Goal: Task Accomplishment & Management: Use online tool/utility

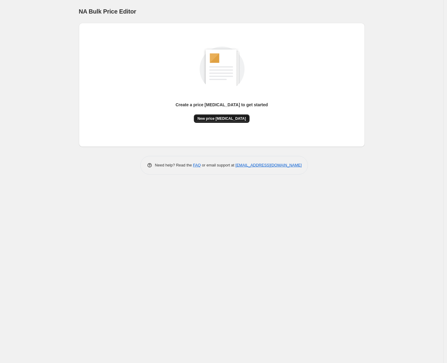
click at [225, 119] on span "New price [MEDICAL_DATA]" at bounding box center [221, 118] width 48 height 5
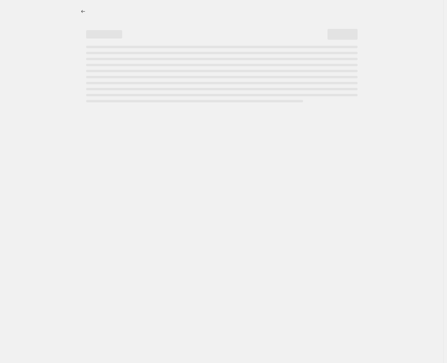
select select "percentage"
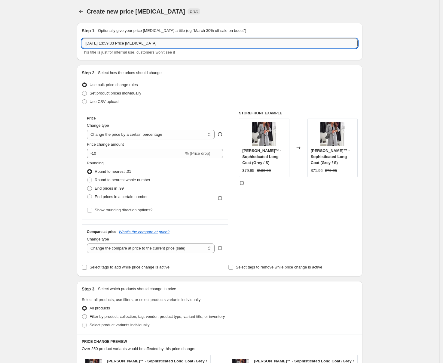
click at [146, 39] on input "13 sep 2025, 13:59:33 Price change job" at bounding box center [220, 44] width 276 height 10
type input "Towels"
click at [63, 134] on div "Create new price change job. This page is ready Create new price change job Dra…" at bounding box center [220, 305] width 440 height 611
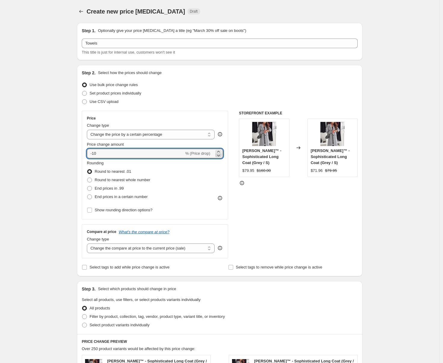
click at [219, 154] on icon at bounding box center [219, 155] width 6 height 6
click at [221, 150] on icon at bounding box center [219, 152] width 6 height 6
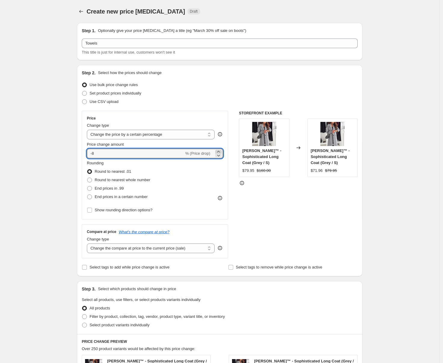
click at [221, 150] on icon at bounding box center [219, 152] width 6 height 6
click at [218, 156] on icon at bounding box center [219, 155] width 6 height 6
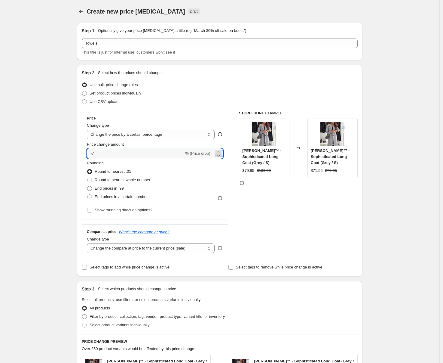
click at [218, 156] on icon at bounding box center [219, 155] width 6 height 6
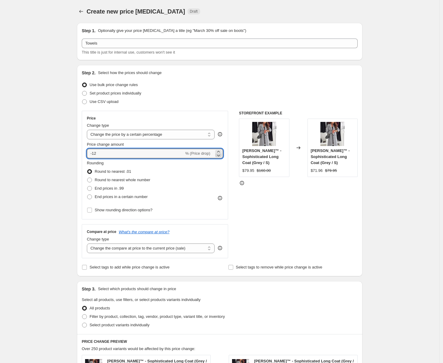
click at [218, 156] on icon at bounding box center [219, 155] width 6 height 6
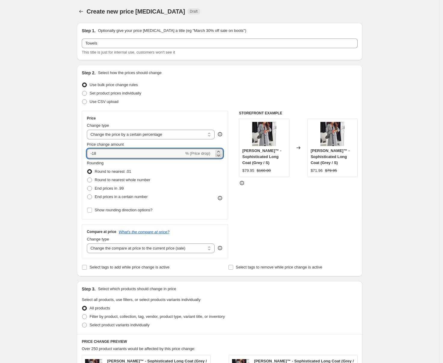
click at [219, 156] on icon at bounding box center [219, 155] width 6 height 6
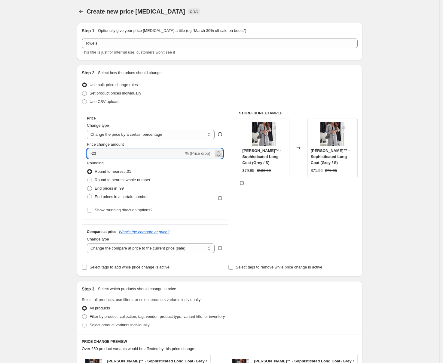
click at [219, 156] on icon at bounding box center [219, 155] width 6 height 6
type input "-25"
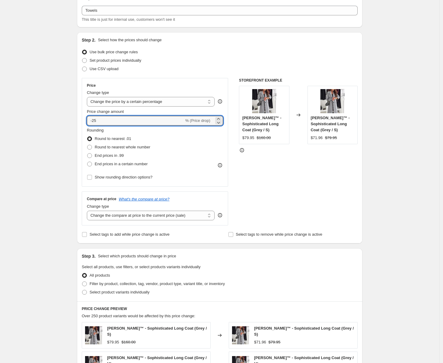
scroll to position [44, 0]
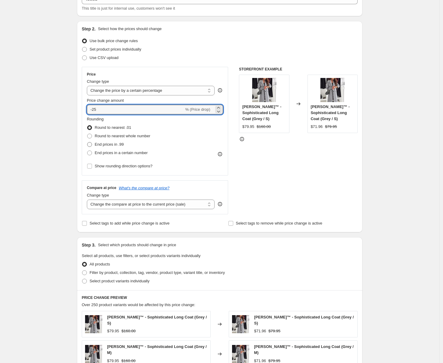
drag, startPoint x: 119, startPoint y: 144, endPoint x: 122, endPoint y: 146, distance: 3.9
click at [119, 144] on span "End prices in .99" at bounding box center [109, 144] width 29 height 5
click at [88, 142] on input "End prices in .99" at bounding box center [87, 142] width 0 height 0
radio input "true"
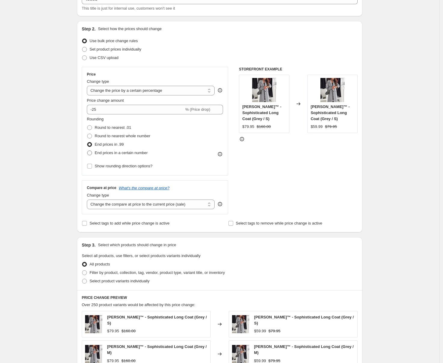
click at [110, 150] on span "End prices in a certain number" at bounding box center [121, 152] width 53 height 5
click at [88, 150] on input "End prices in a certain number" at bounding box center [87, 150] width 0 height 0
radio input "true"
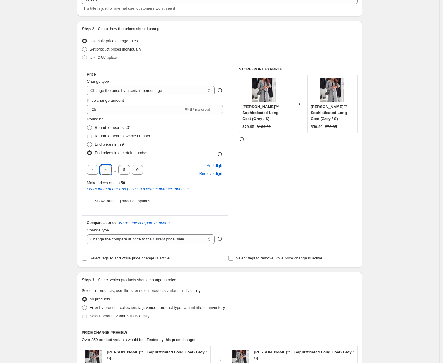
click at [110, 170] on input "text" at bounding box center [105, 170] width 11 height 10
type input "4"
type input "9"
click at [139, 169] on input "0" at bounding box center [137, 170] width 11 height 10
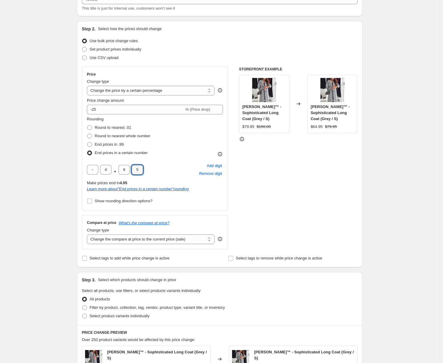
type input "5"
click at [66, 174] on div "Create new price change job. This page is ready Create new price change job Dra…" at bounding box center [220, 279] width 440 height 646
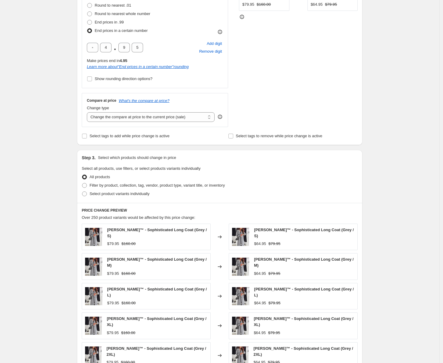
scroll to position [273, 0]
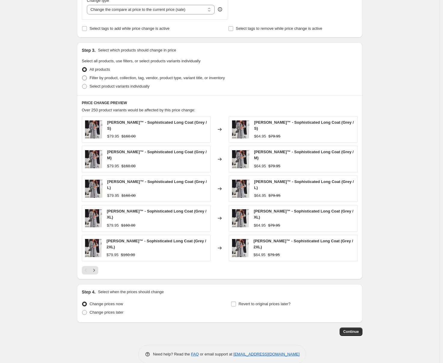
click at [123, 77] on span "Filter by product, collection, tag, vendor, product type, variant title, or inv…" at bounding box center [157, 78] width 135 height 5
click at [82, 76] on input "Filter by product, collection, tag, vendor, product type, variant title, or inv…" at bounding box center [82, 76] width 0 height 0
radio input "true"
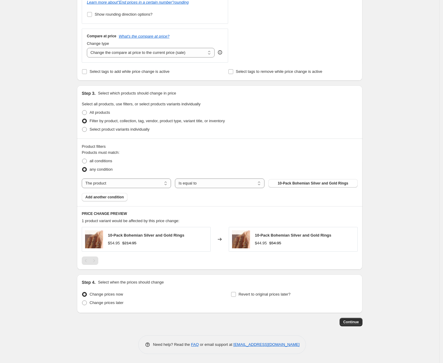
scroll to position [230, 0]
click at [317, 181] on button "10-Pack Bohemian Silver and Gold Rings" at bounding box center [313, 183] width 89 height 8
click at [158, 184] on select "The product The product's collection The product's tag The product's vendor The…" at bounding box center [126, 183] width 89 height 10
select select "collection"
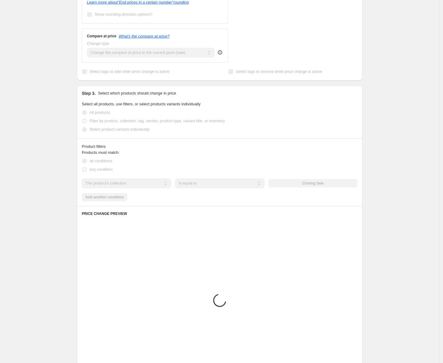
click at [303, 182] on div "The product The product's collection The product's tag The product's vendor The…" at bounding box center [220, 183] width 276 height 10
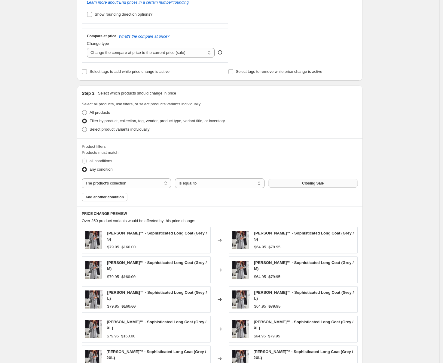
click at [323, 182] on span "Closing Sale" at bounding box center [313, 183] width 22 height 5
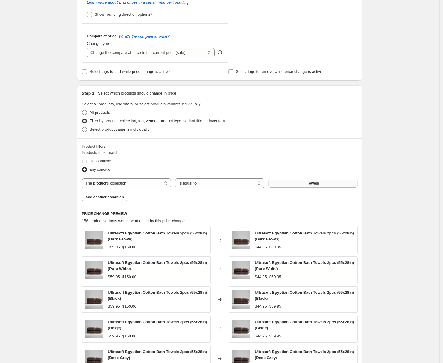
scroll to position [351, 0]
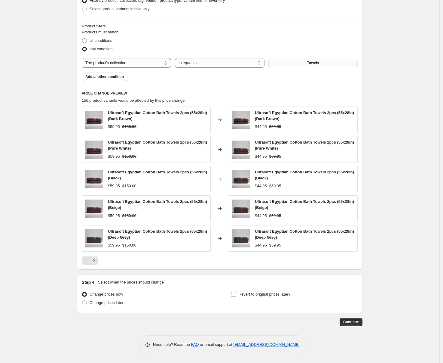
click at [348, 321] on span "Continue" at bounding box center [352, 322] width 16 height 5
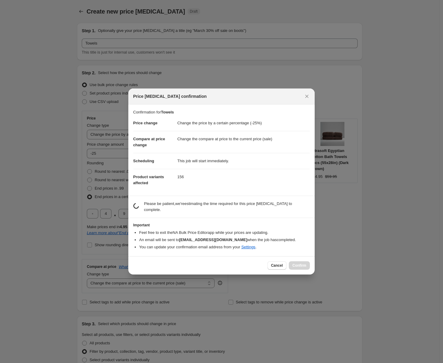
scroll to position [0, 0]
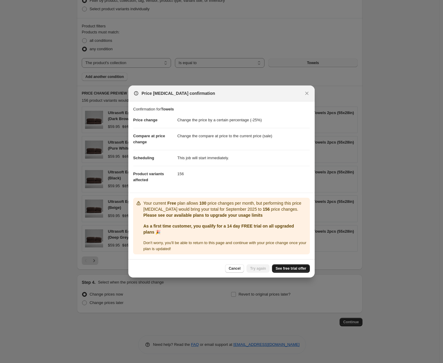
click at [283, 267] on span "See free trial offer" at bounding box center [291, 268] width 31 height 5
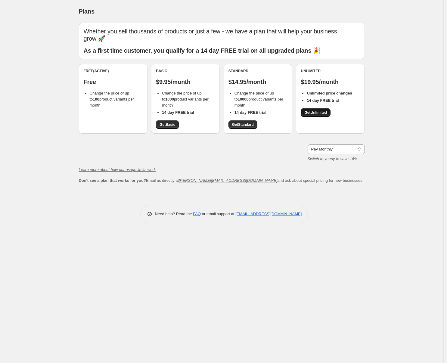
click at [315, 110] on span "Get Unlimited" at bounding box center [315, 112] width 23 height 5
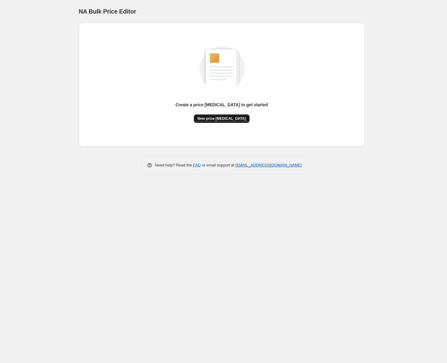
click at [223, 117] on span "New price [MEDICAL_DATA]" at bounding box center [221, 118] width 48 height 5
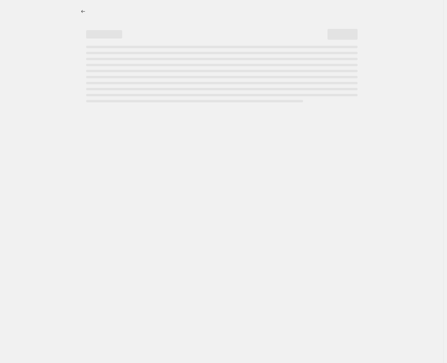
select select "percentage"
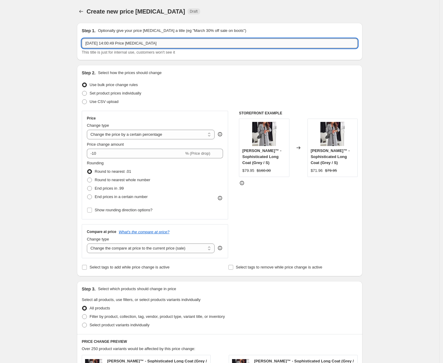
click at [139, 42] on input "13 sep 2025, 14:00:49 Price change job" at bounding box center [220, 44] width 276 height 10
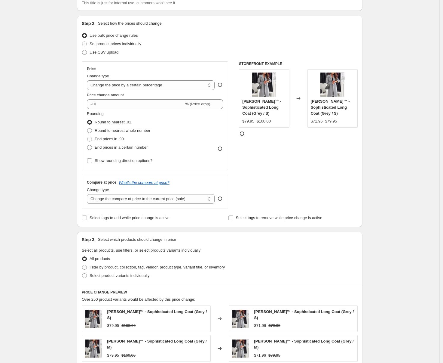
scroll to position [64, 0]
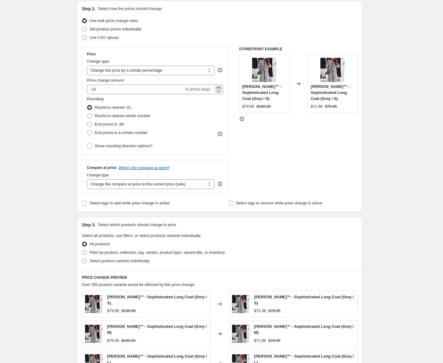
type input "Towels"
click at [220, 86] on icon at bounding box center [219, 88] width 6 height 6
click at [221, 93] on icon at bounding box center [219, 91] width 6 height 6
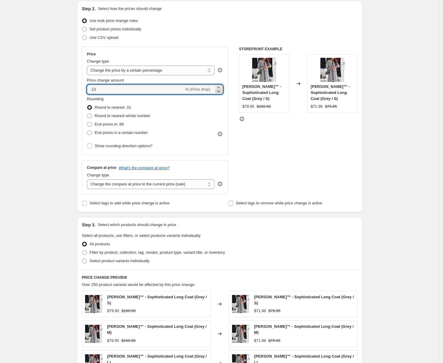
click at [221, 93] on icon at bounding box center [219, 91] width 6 height 6
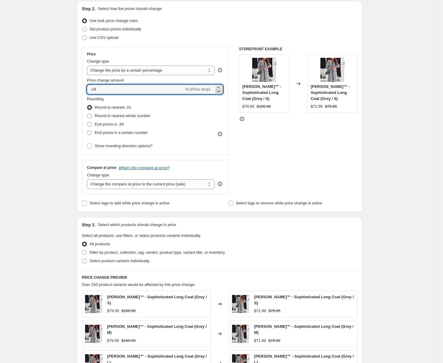
click at [221, 93] on icon at bounding box center [219, 91] width 6 height 6
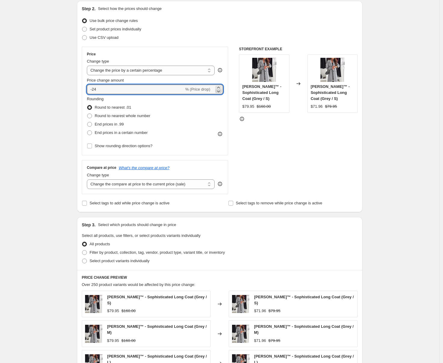
click at [221, 93] on icon at bounding box center [219, 91] width 6 height 6
type input "-25"
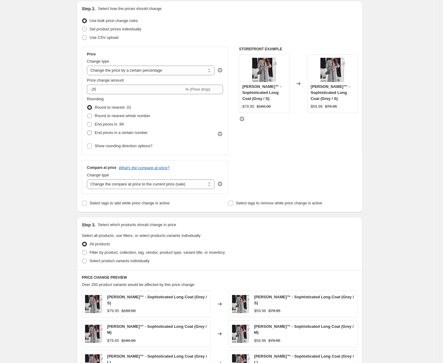
drag, startPoint x: 128, startPoint y: 127, endPoint x: 127, endPoint y: 130, distance: 3.0
click at [128, 127] on div "End prices in .99" at bounding box center [118, 124] width 63 height 8
drag, startPoint x: 127, startPoint y: 131, endPoint x: 129, endPoint y: 138, distance: 7.7
click at [127, 131] on span "End prices in a certain number" at bounding box center [121, 132] width 53 height 5
click at [88, 131] on input "End prices in a certain number" at bounding box center [87, 130] width 0 height 0
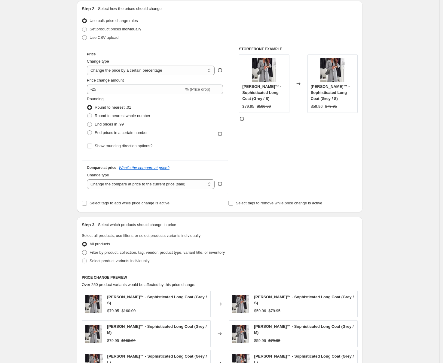
radio input "true"
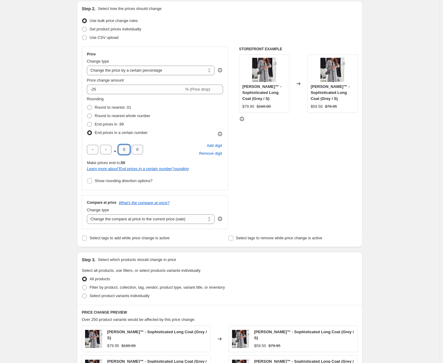
drag, startPoint x: 127, startPoint y: 149, endPoint x: 123, endPoint y: 150, distance: 4.0
click at [124, 150] on input "5" at bounding box center [124, 150] width 11 height 10
click at [110, 149] on input "text" at bounding box center [105, 150] width 11 height 10
type input "4"
click at [122, 147] on input "5" at bounding box center [124, 150] width 11 height 10
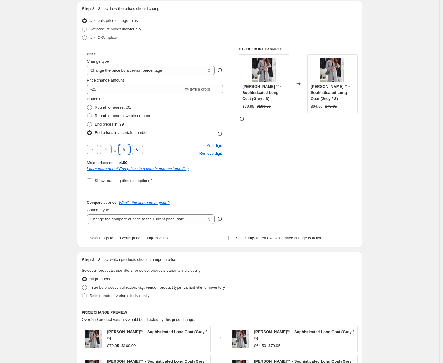
click at [125, 148] on input "5" at bounding box center [124, 150] width 11 height 10
type input "9"
type input "5"
drag, startPoint x: 63, startPoint y: 141, endPoint x: 51, endPoint y: 135, distance: 13.2
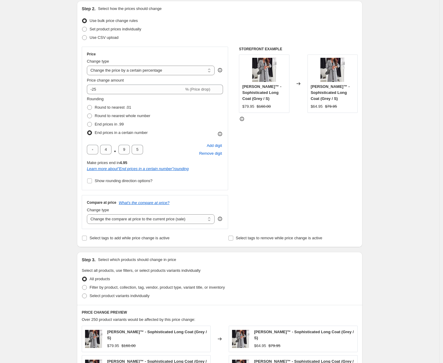
click at [63, 141] on div "Create new price change job. This page is ready Create new price change job Dra…" at bounding box center [220, 259] width 440 height 646
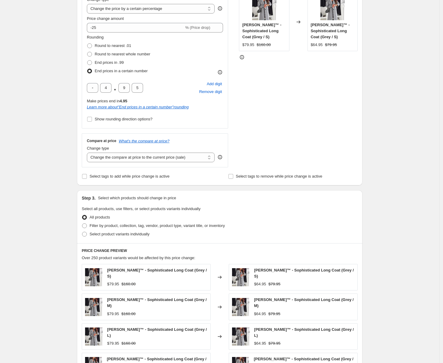
scroll to position [128, 0]
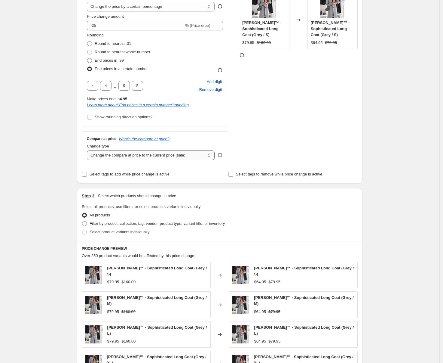
click at [115, 157] on select "Change the compare at price to the current price (sale) Change the compare at p…" at bounding box center [151, 155] width 128 height 10
select select "percentage"
click at [88, 150] on select "Change the compare at price to the current price (sale) Change the compare at p…" at bounding box center [151, 155] width 128 height 10
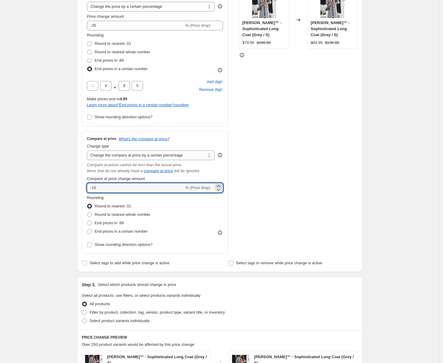
click at [220, 186] on icon at bounding box center [219, 186] width 6 height 6
click at [220, 189] on icon at bounding box center [219, 190] width 6 height 6
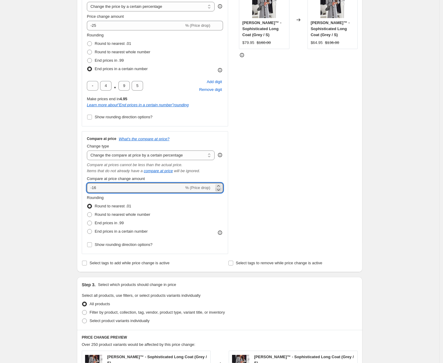
click at [220, 189] on icon at bounding box center [219, 190] width 6 height 6
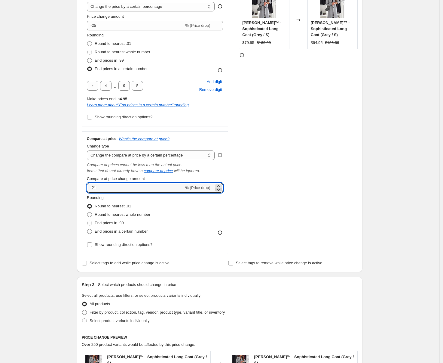
click at [220, 189] on icon at bounding box center [219, 190] width 6 height 6
click at [220, 185] on icon at bounding box center [219, 186] width 6 height 6
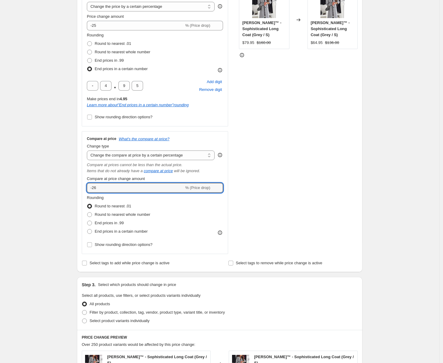
type input "-25"
click at [116, 231] on span "End prices in a certain number" at bounding box center [121, 231] width 53 height 5
click at [88, 229] on input "End prices in a certain number" at bounding box center [87, 229] width 0 height 0
radio input "true"
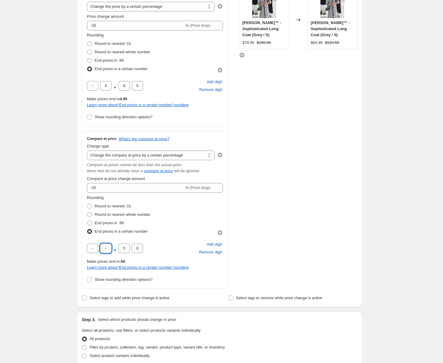
click at [110, 245] on input "text" at bounding box center [105, 248] width 11 height 10
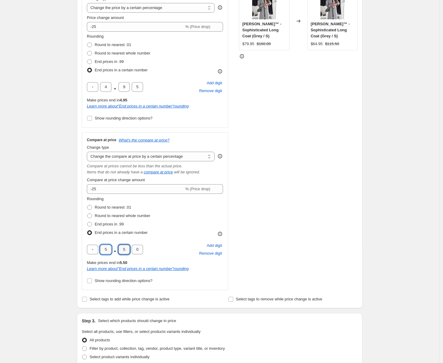
click at [107, 249] on input "5" at bounding box center [105, 250] width 11 height 10
type input "4"
click at [124, 248] on input "5" at bounding box center [124, 250] width 11 height 10
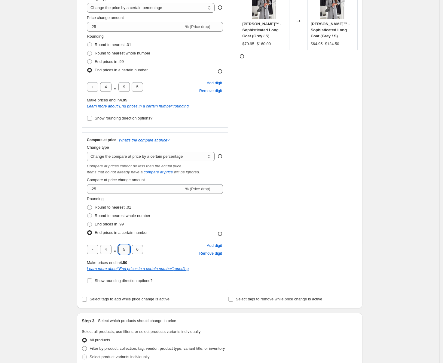
type input "9"
click at [47, 236] on div "Create new price change job. This page is ready Create new price change job Dra…" at bounding box center [220, 258] width 440 height 770
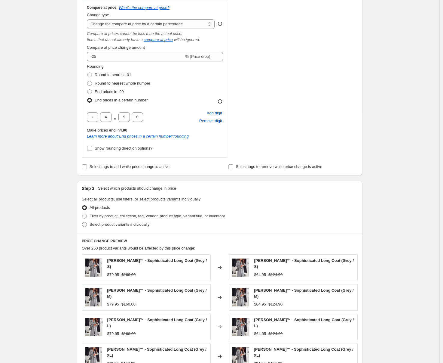
scroll to position [276, 0]
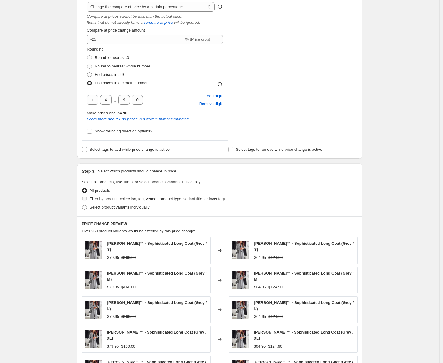
click at [107, 195] on label "Filter by product, collection, tag, vendor, product type, variant title, or inv…" at bounding box center [153, 199] width 143 height 8
click at [82, 196] on input "Filter by product, collection, tag, vendor, product type, variant title, or inv…" at bounding box center [82, 196] width 0 height 0
radio input "true"
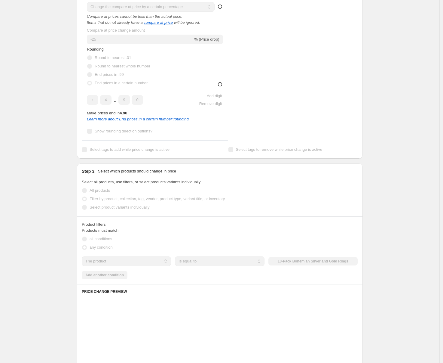
scroll to position [278, 0]
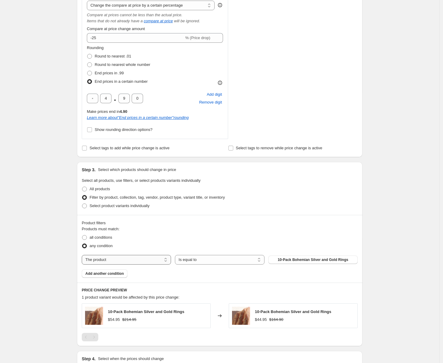
click at [131, 261] on select "The product The product's collection The product's tag The product's vendor The…" at bounding box center [126, 260] width 89 height 10
select select "collection"
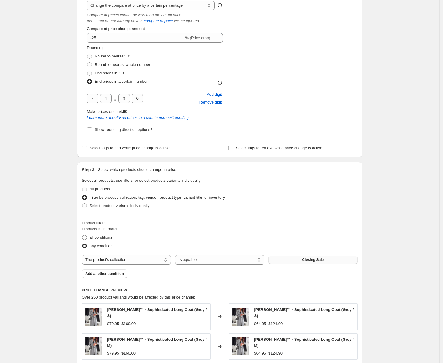
click at [310, 259] on span "Closing Sale" at bounding box center [313, 259] width 22 height 5
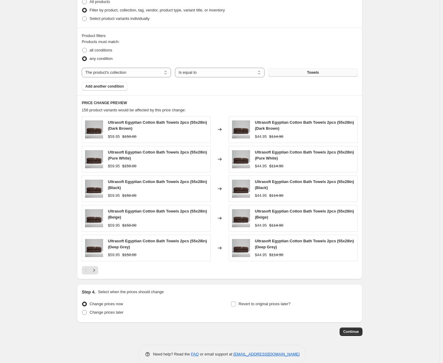
scroll to position [474, 0]
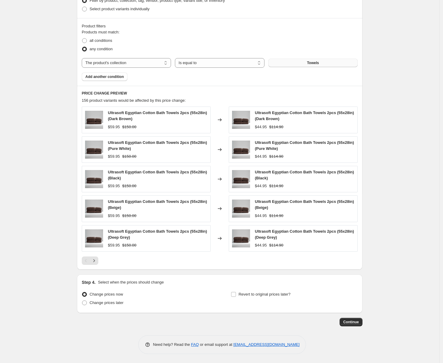
click at [357, 319] on button "Continue" at bounding box center [351, 322] width 23 height 8
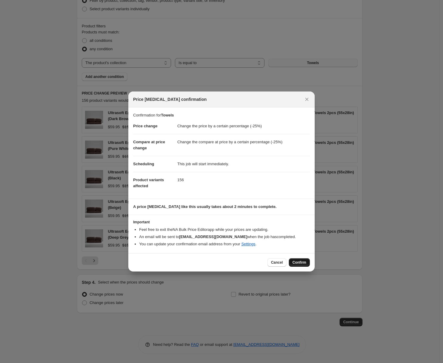
click at [300, 262] on span "Confirm" at bounding box center [300, 262] width 14 height 5
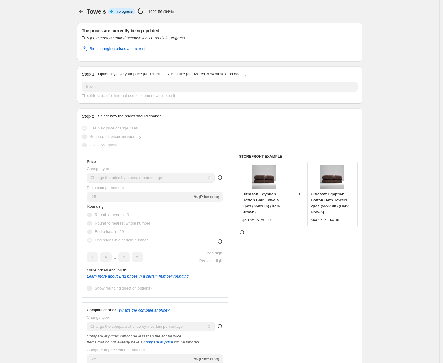
scroll to position [1, 0]
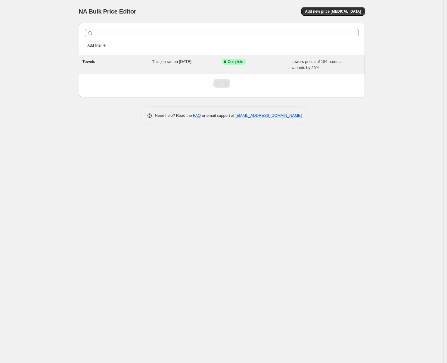
click at [135, 65] on div "Towels" at bounding box center [117, 65] width 70 height 12
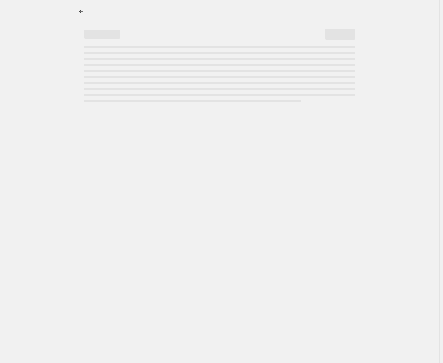
select select "percentage"
select select "collection"
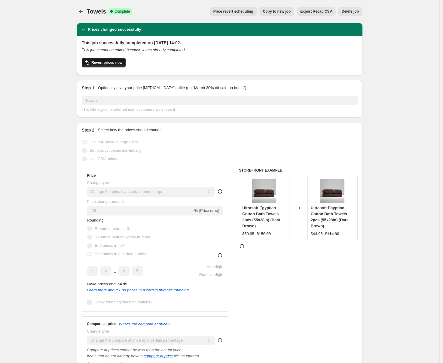
click at [113, 64] on span "Revert prices now" at bounding box center [106, 62] width 31 height 5
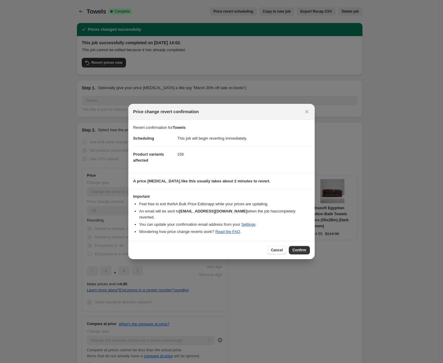
click at [236, 76] on div at bounding box center [221, 181] width 443 height 363
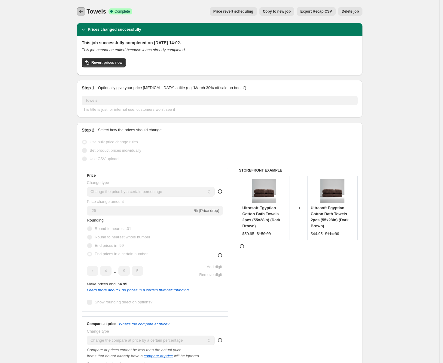
click at [83, 11] on icon "Price change jobs" at bounding box center [81, 11] width 4 height 3
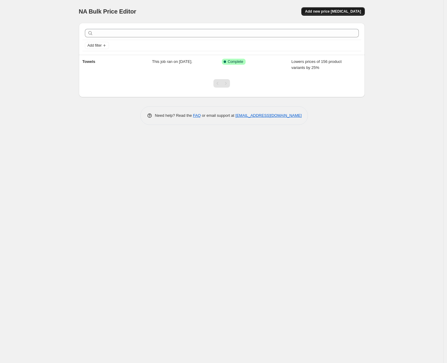
click at [338, 11] on span "Add new price change job" at bounding box center [333, 11] width 56 height 5
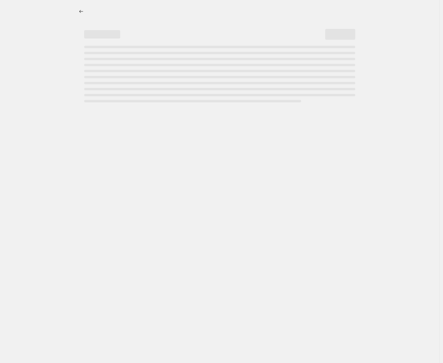
select select "percentage"
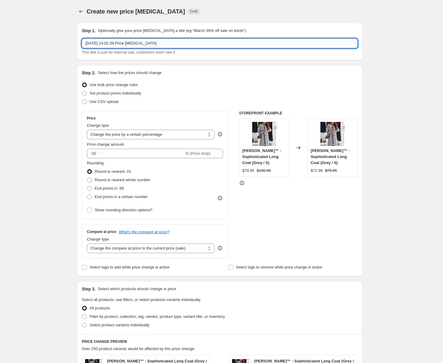
click at [120, 39] on input "13 sep 2025, 14:02:39 Price change job" at bounding box center [220, 44] width 276 height 10
type input "Towels 2"
click at [61, 51] on div "Create new price change job. This page is ready Create new price change job Dra…" at bounding box center [220, 305] width 440 height 611
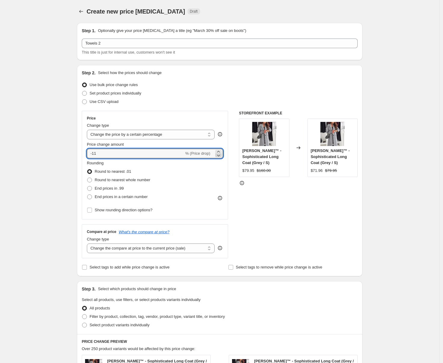
click at [220, 156] on icon at bounding box center [219, 155] width 6 height 6
click at [220, 150] on icon at bounding box center [219, 152] width 6 height 6
click at [220, 154] on icon at bounding box center [219, 155] width 6 height 6
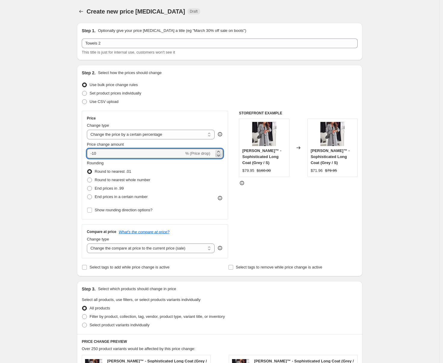
click at [220, 154] on icon at bounding box center [219, 155] width 6 height 6
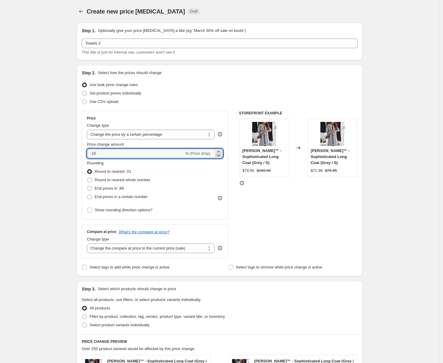
click at [220, 154] on icon at bounding box center [219, 155] width 6 height 6
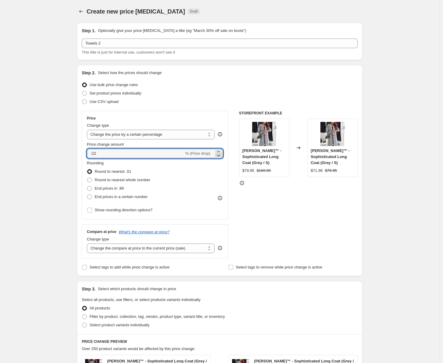
click at [220, 154] on icon at bounding box center [219, 155] width 6 height 6
type input "-25"
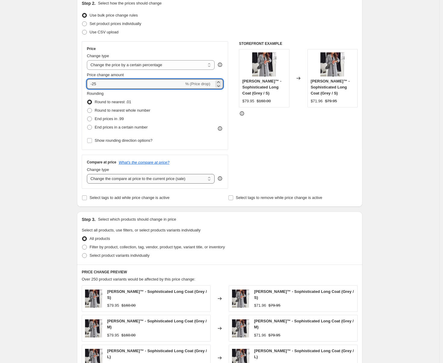
scroll to position [73, 0]
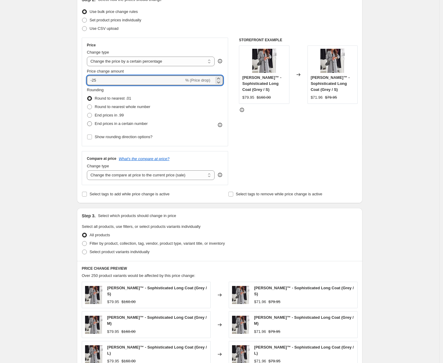
click at [92, 122] on span at bounding box center [89, 123] width 5 height 5
click at [88, 122] on input "End prices in a certain number" at bounding box center [87, 121] width 0 height 0
radio input "true"
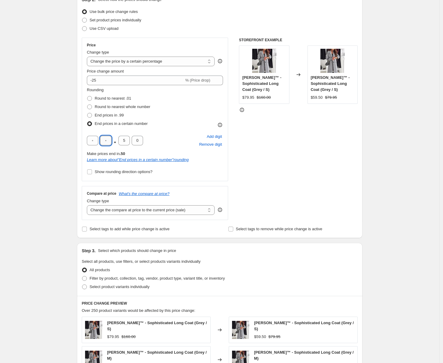
click at [109, 141] on input "text" at bounding box center [105, 141] width 11 height 10
type input "4"
type input "9"
type input "5"
click at [79, 136] on div "Step 2. Select how the prices should change Use bulk price change rules Set pro…" at bounding box center [220, 115] width 286 height 246
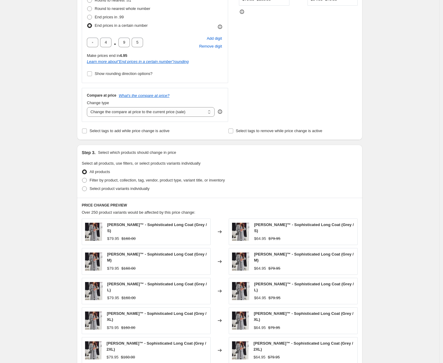
scroll to position [184, 0]
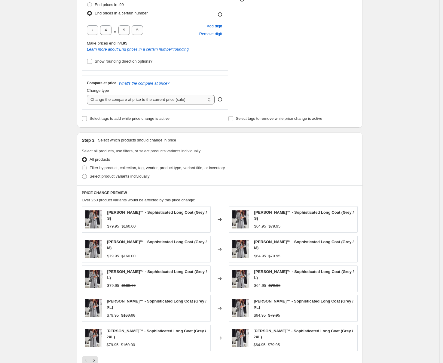
click at [131, 102] on select "Change the compare at price to the current price (sale) Change the compare at p…" at bounding box center [151, 100] width 128 height 10
select select "percentage"
click at [88, 95] on select "Change the compare at price to the current price (sale) Change the compare at p…" at bounding box center [151, 100] width 128 height 10
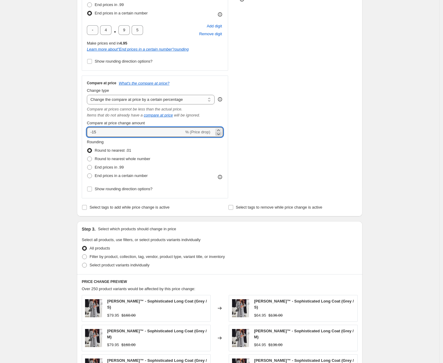
click at [220, 134] on icon at bounding box center [219, 134] width 6 height 6
click at [220, 133] on icon at bounding box center [219, 134] width 6 height 6
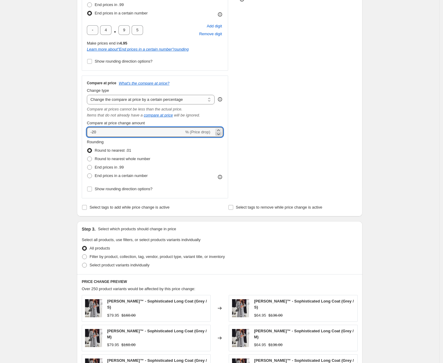
click at [220, 133] on icon at bounding box center [219, 134] width 6 height 6
click at [220, 134] on icon at bounding box center [219, 134] width 6 height 6
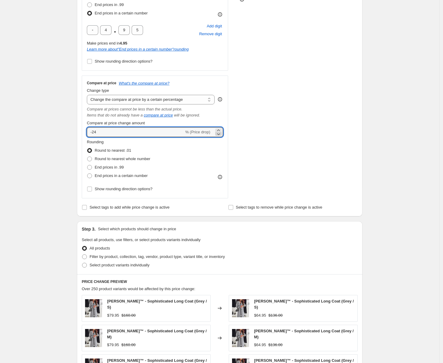
type input "-25"
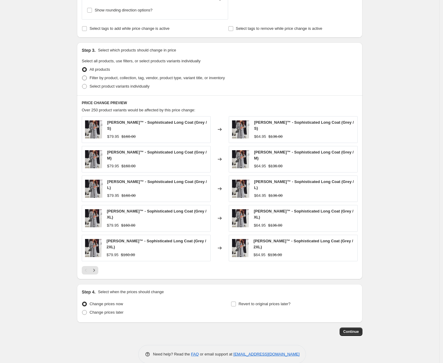
click at [121, 79] on span "Filter by product, collection, tag, vendor, product type, variant title, or inv…" at bounding box center [157, 78] width 135 height 5
click at [82, 76] on input "Filter by product, collection, tag, vendor, product type, variant title, or inv…" at bounding box center [82, 76] width 0 height 0
radio input "true"
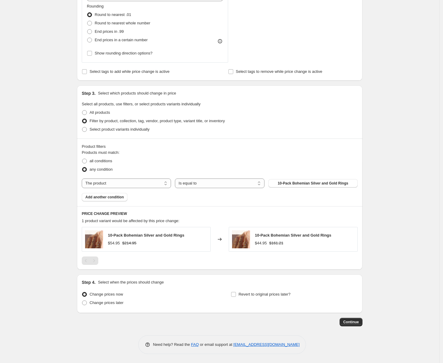
scroll to position [319, 0]
click at [149, 192] on div "Products must match: all conditions any condition The product The product's col…" at bounding box center [220, 176] width 276 height 52
click at [145, 184] on select "The product The product's collection The product's tag The product's vendor The…" at bounding box center [126, 183] width 89 height 10
select select "collection"
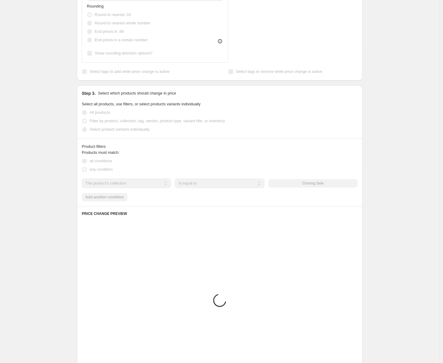
click at [291, 182] on div "The product The product's collection The product's tag The product's vendor The…" at bounding box center [220, 183] width 276 height 10
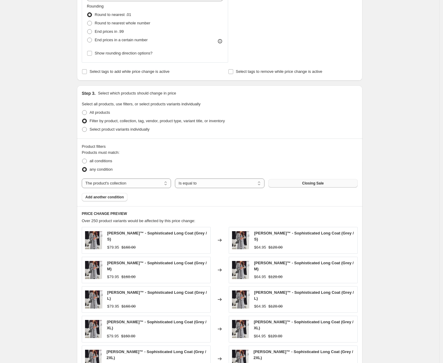
click at [308, 181] on span "Closing Sale" at bounding box center [313, 183] width 22 height 5
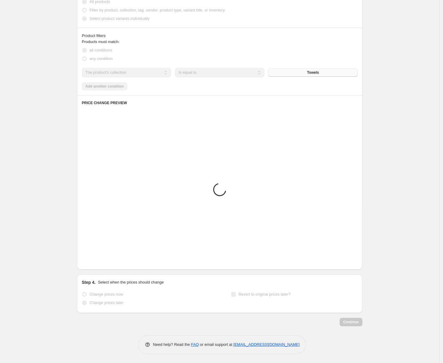
scroll to position [440, 0]
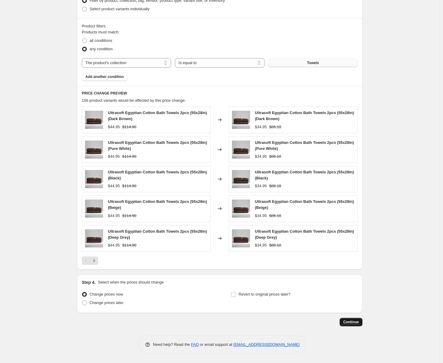
click at [359, 323] on span "Continue" at bounding box center [352, 322] width 16 height 5
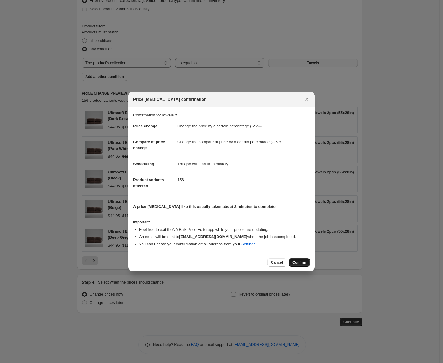
click at [307, 261] on button "Confirm" at bounding box center [299, 262] width 21 height 8
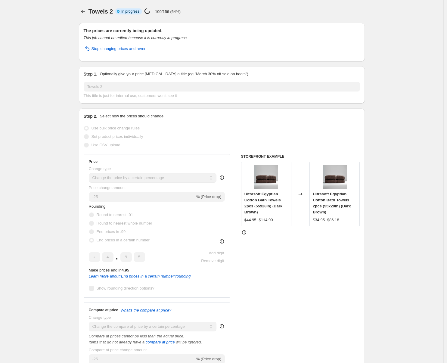
select select "percentage"
select select "collection"
